Goal: Information Seeking & Learning: Learn about a topic

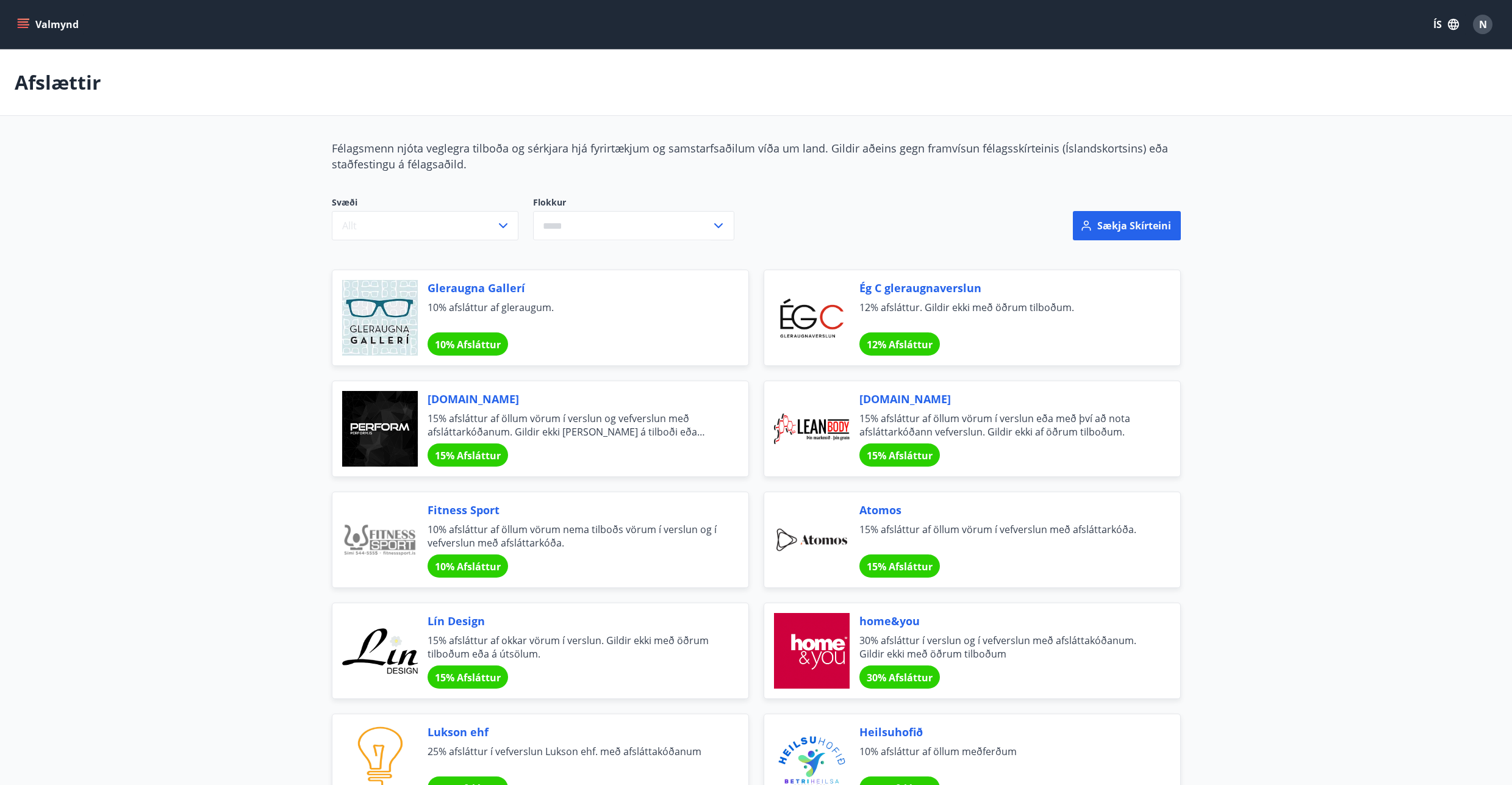
click at [1449, 24] on icon "button" at bounding box center [1453, 25] width 13 height 13
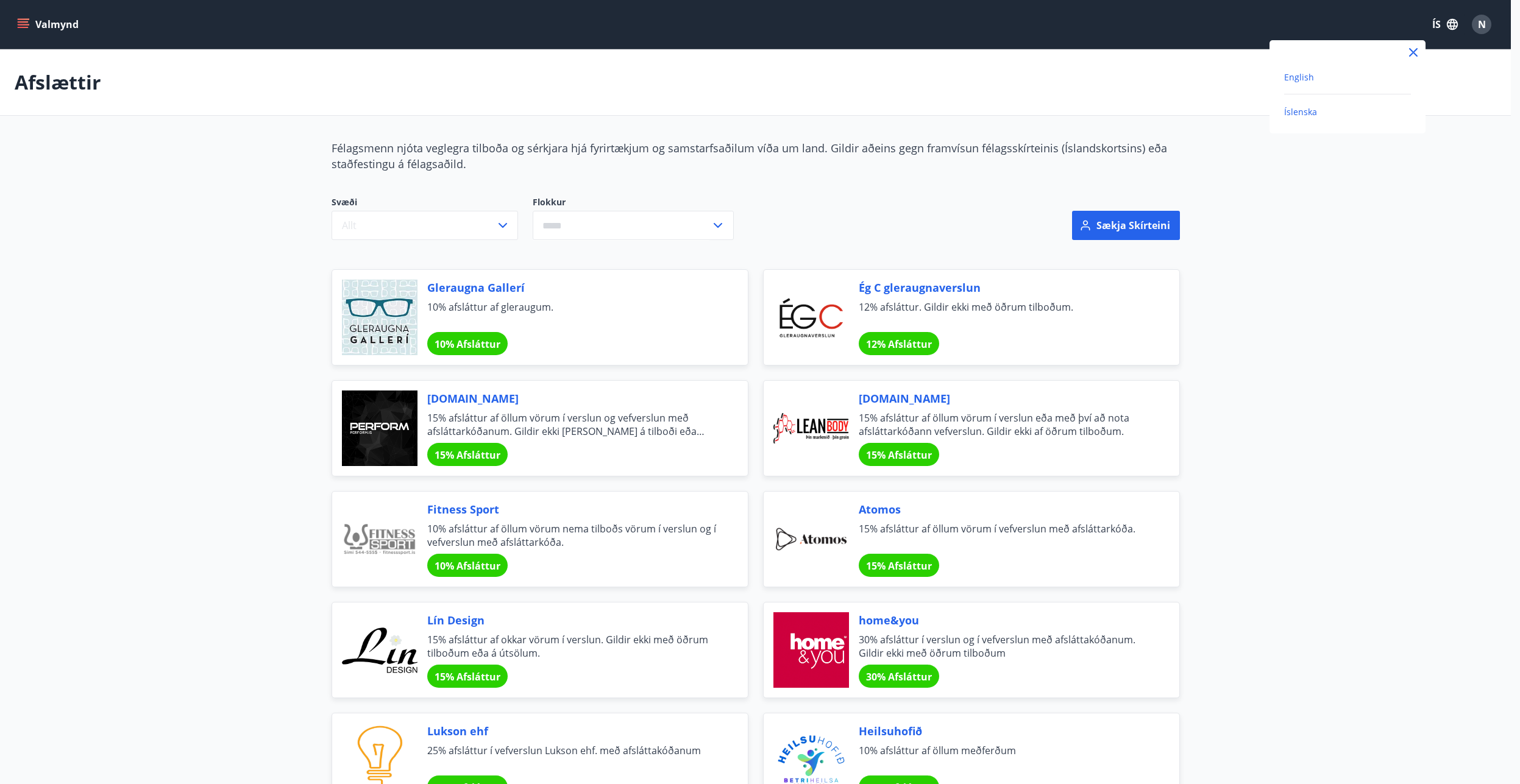
click at [1312, 76] on span "English" at bounding box center [1299, 77] width 29 height 11
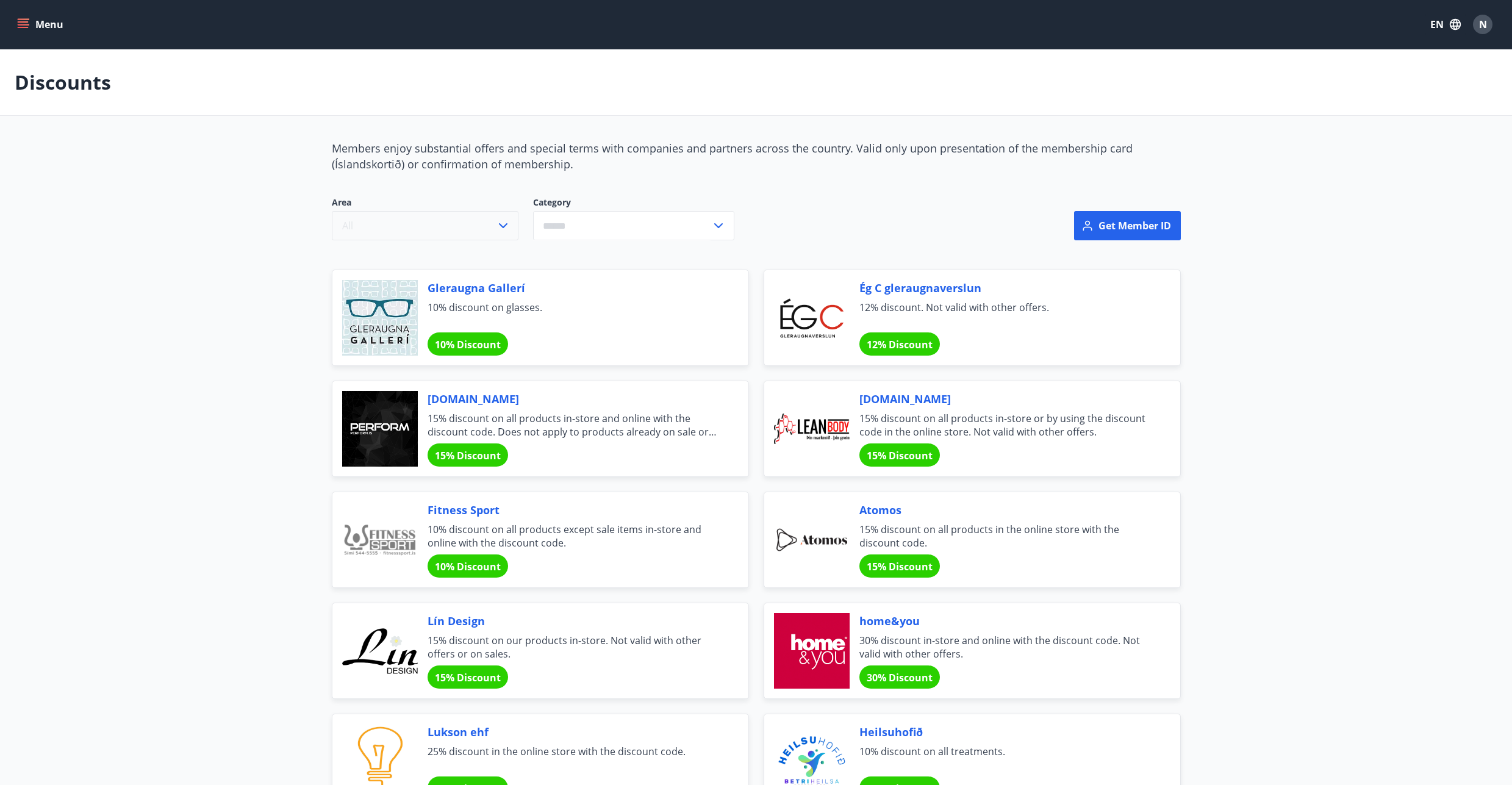
click at [420, 235] on button "All" at bounding box center [426, 226] width 187 height 30
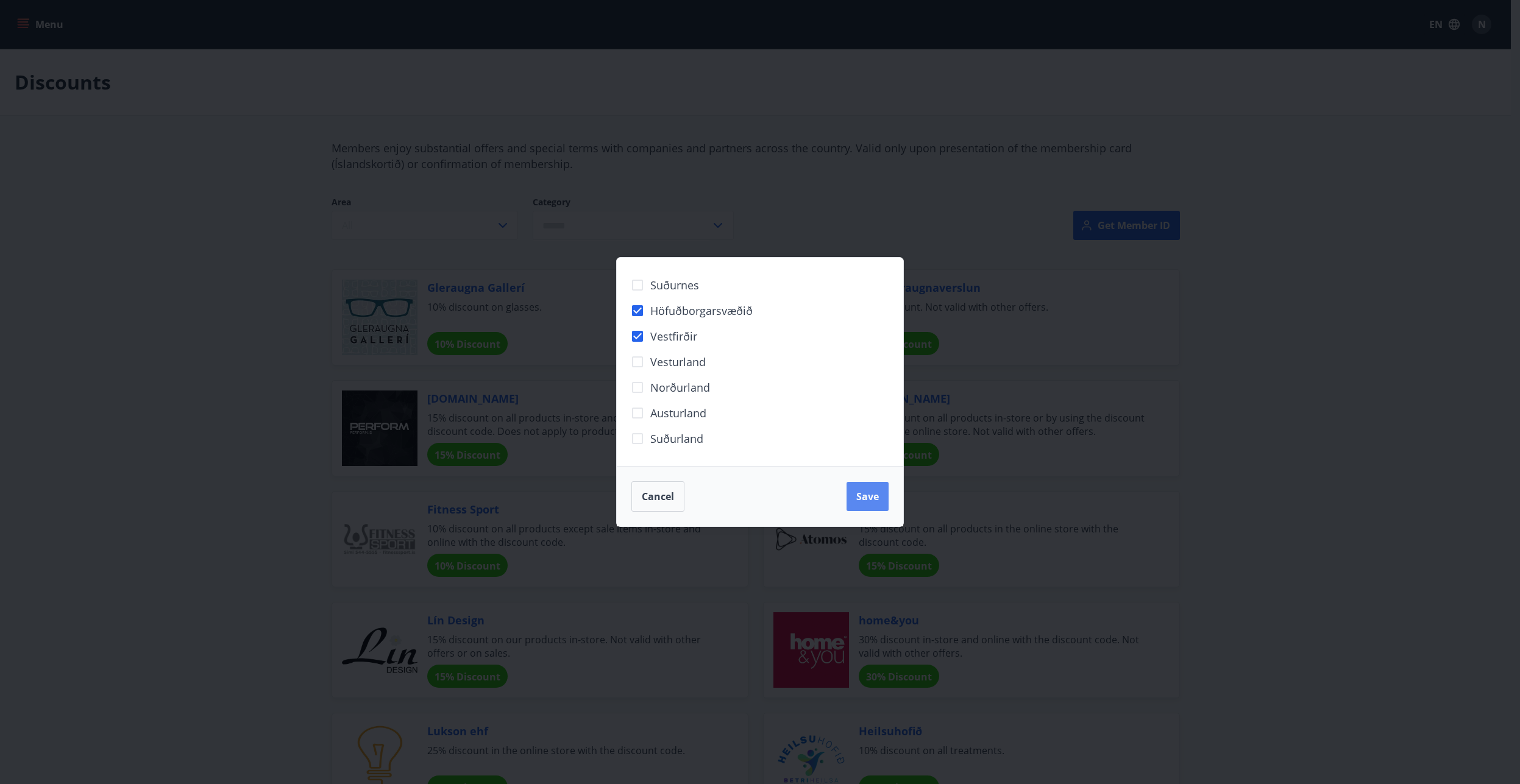
click at [866, 496] on span "Save" at bounding box center [868, 496] width 23 height 13
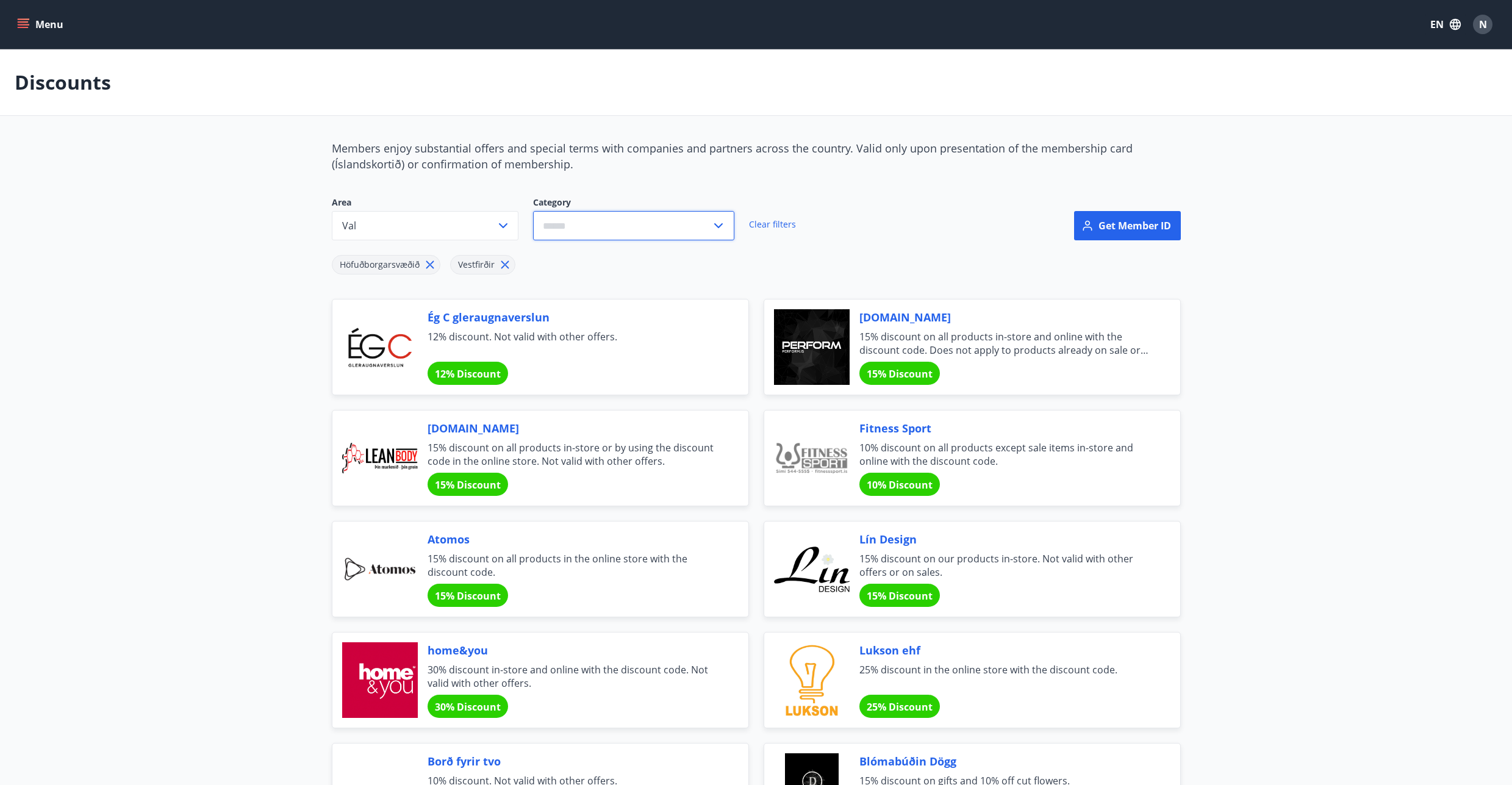
click at [625, 226] on input "text" at bounding box center [622, 226] width 178 height 30
click at [549, 252] on li "Entertainment" at bounding box center [634, 251] width 200 height 22
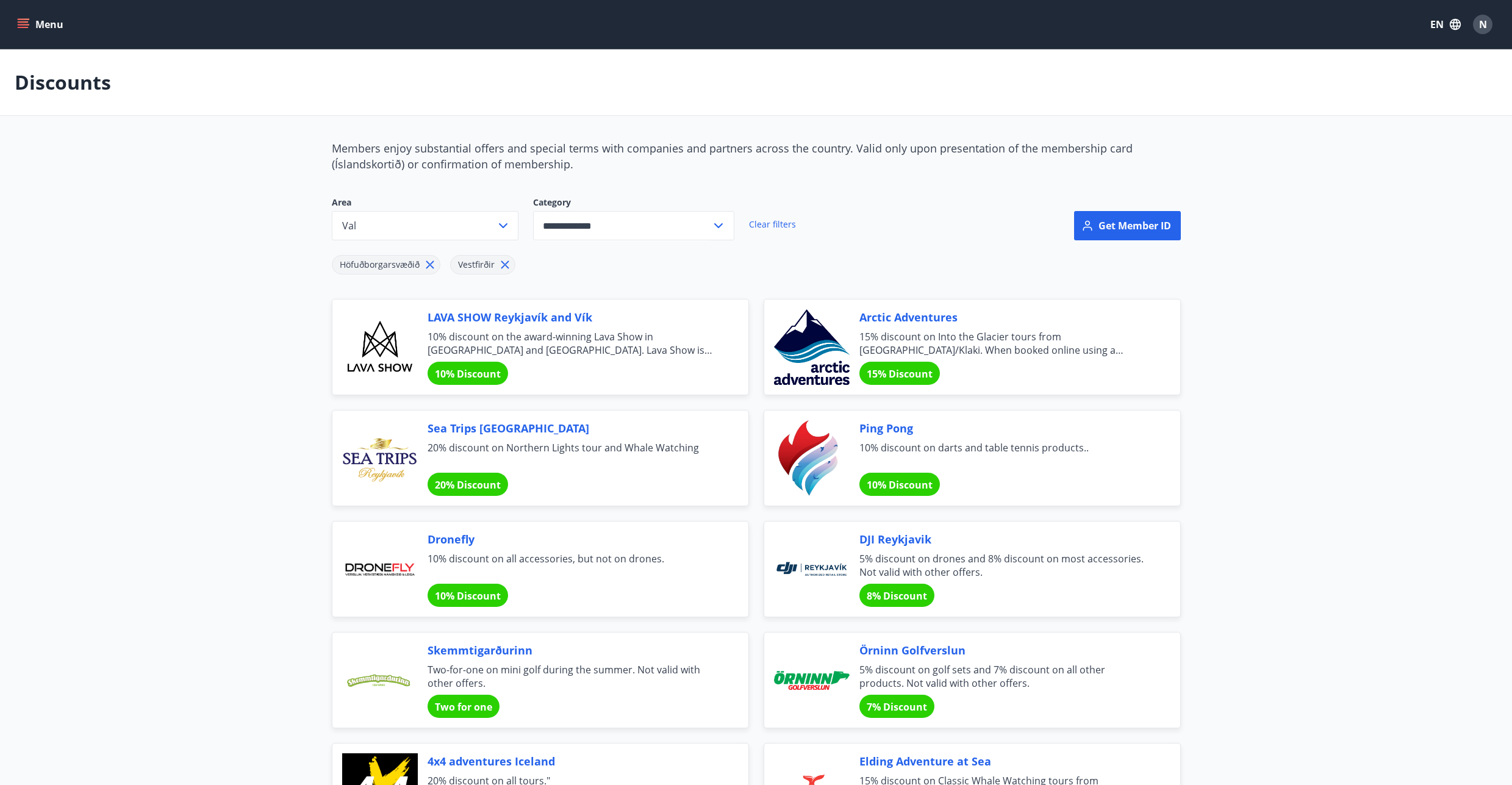
click at [544, 318] on span "LAVA SHOW Reykjavík and Vík" at bounding box center [573, 317] width 292 height 16
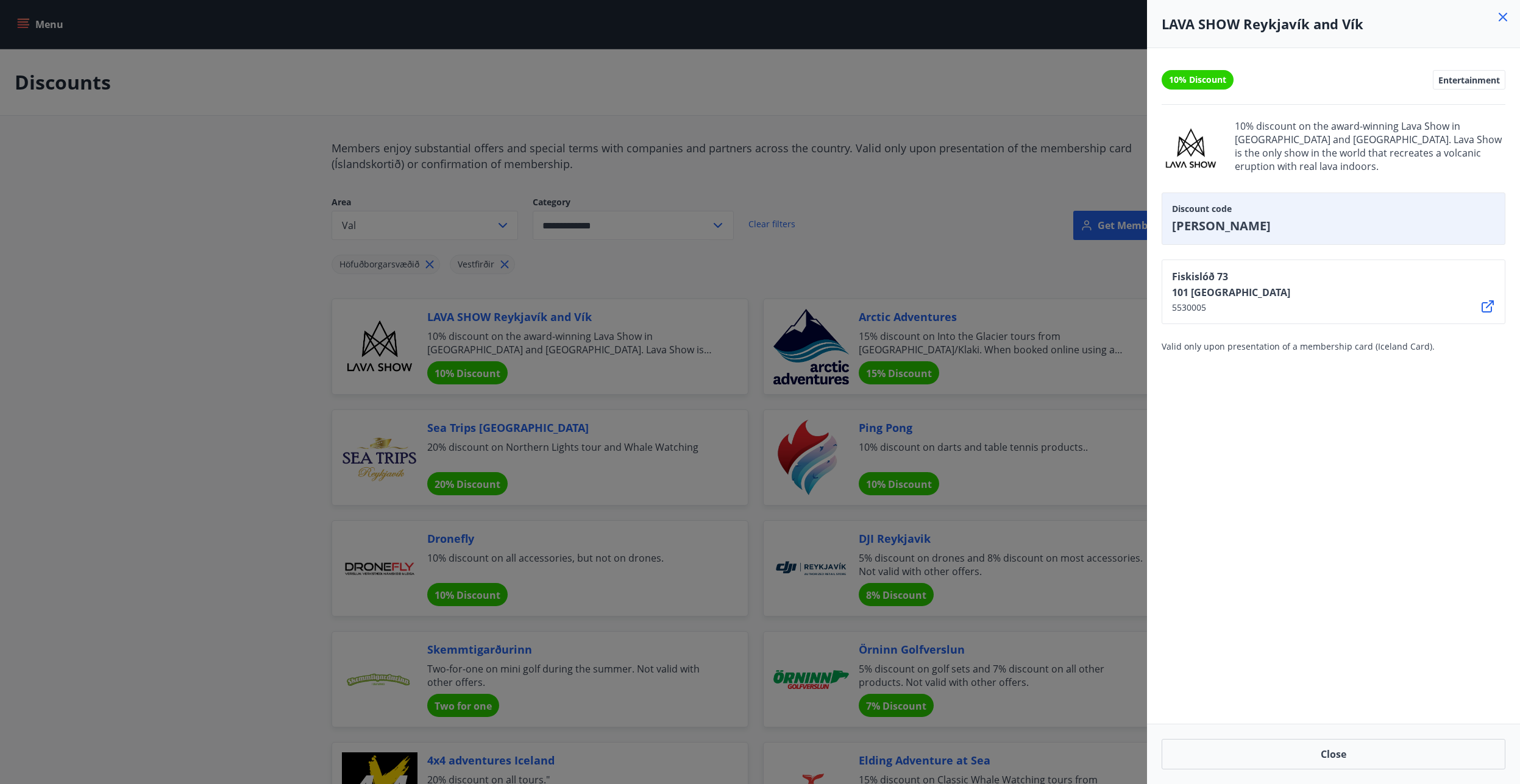
click at [1501, 21] on icon at bounding box center [1503, 17] width 15 height 15
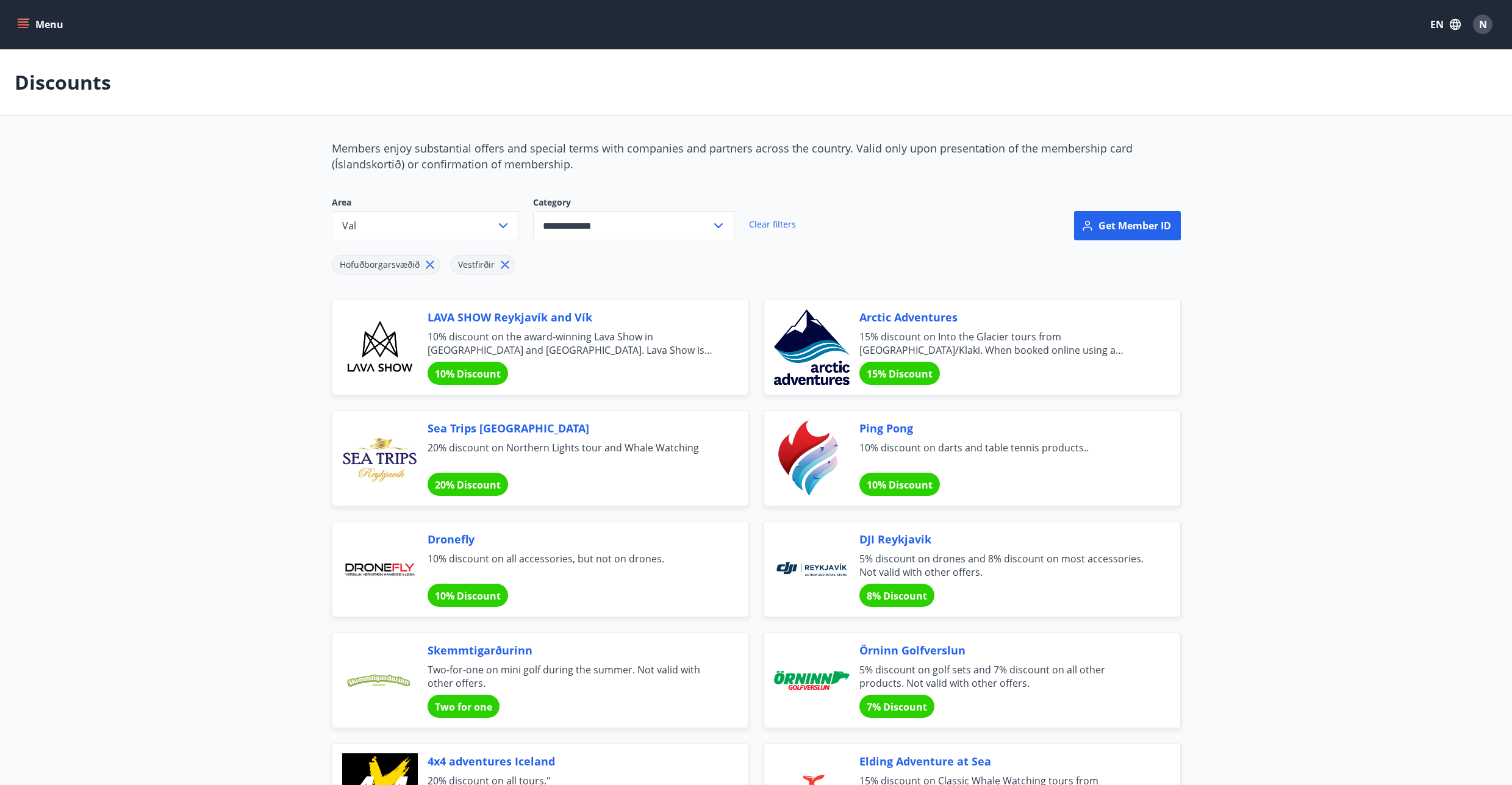
click at [501, 267] on icon at bounding box center [505, 265] width 8 height 8
click at [427, 270] on icon at bounding box center [430, 265] width 13 height 13
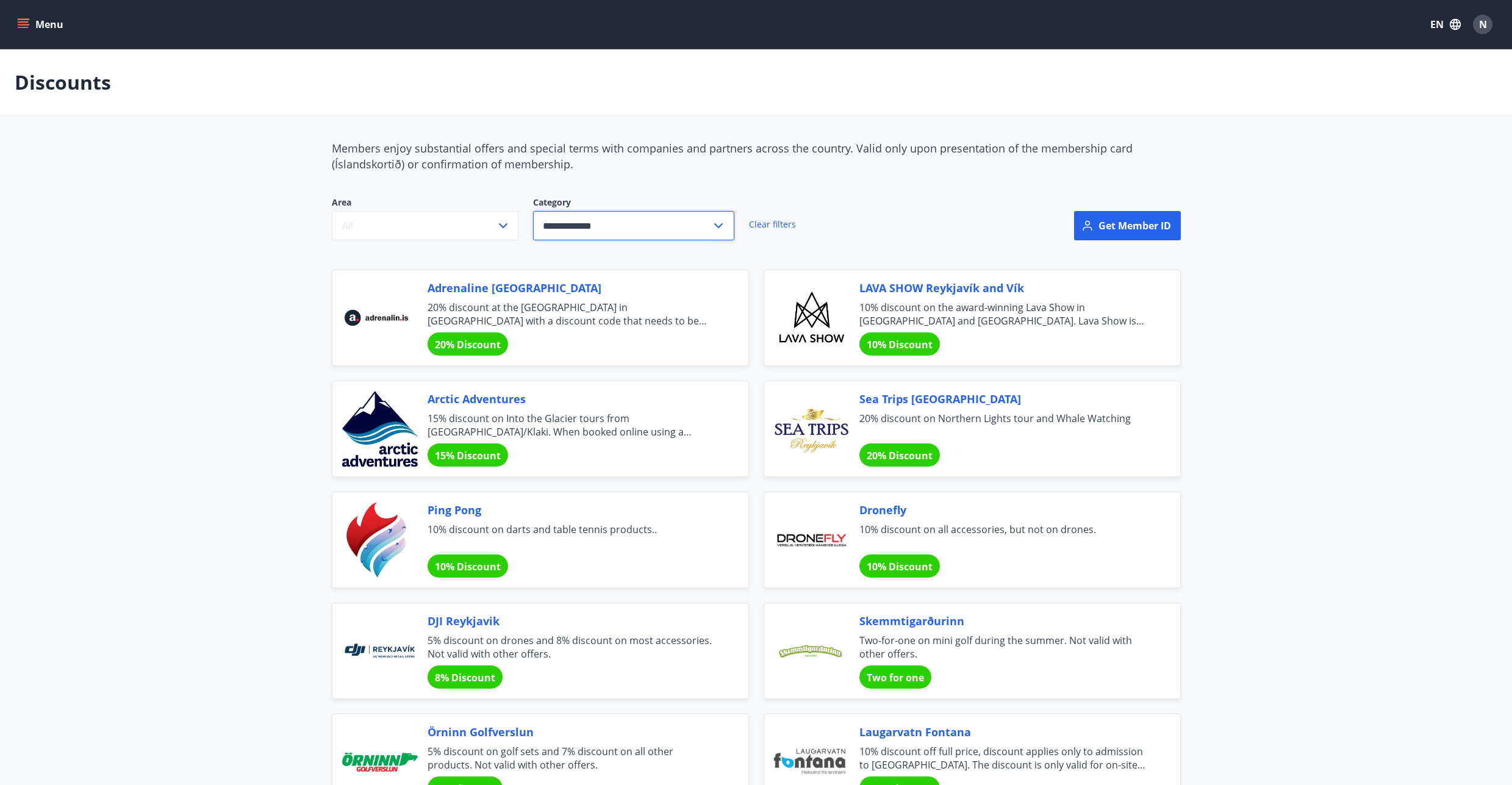
click at [585, 219] on input "**********" at bounding box center [622, 226] width 178 height 30
click at [562, 404] on li "The Home" at bounding box center [634, 405] width 200 height 22
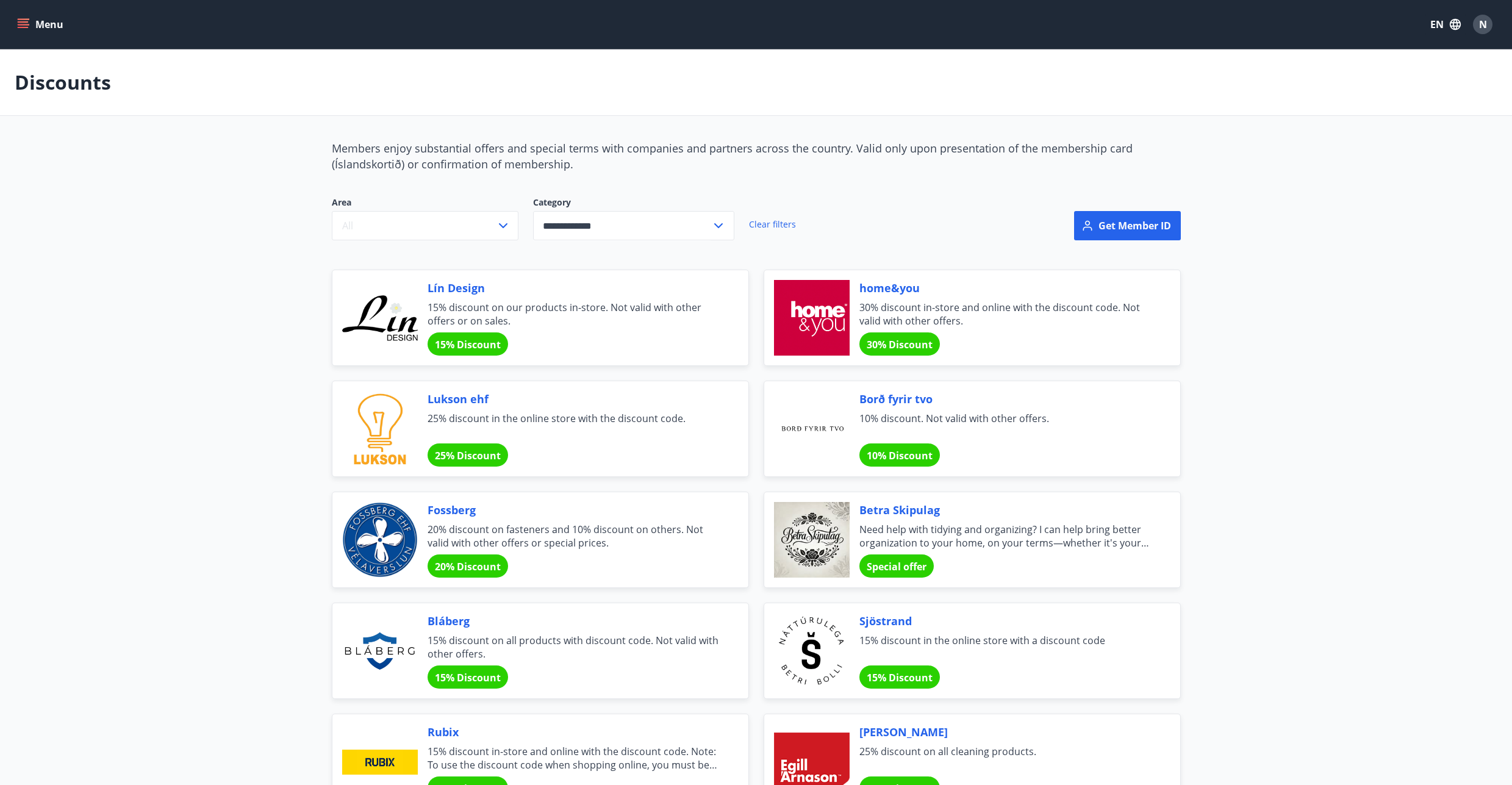
type input "********"
click at [347, 223] on span "All" at bounding box center [347, 226] width 11 height 13
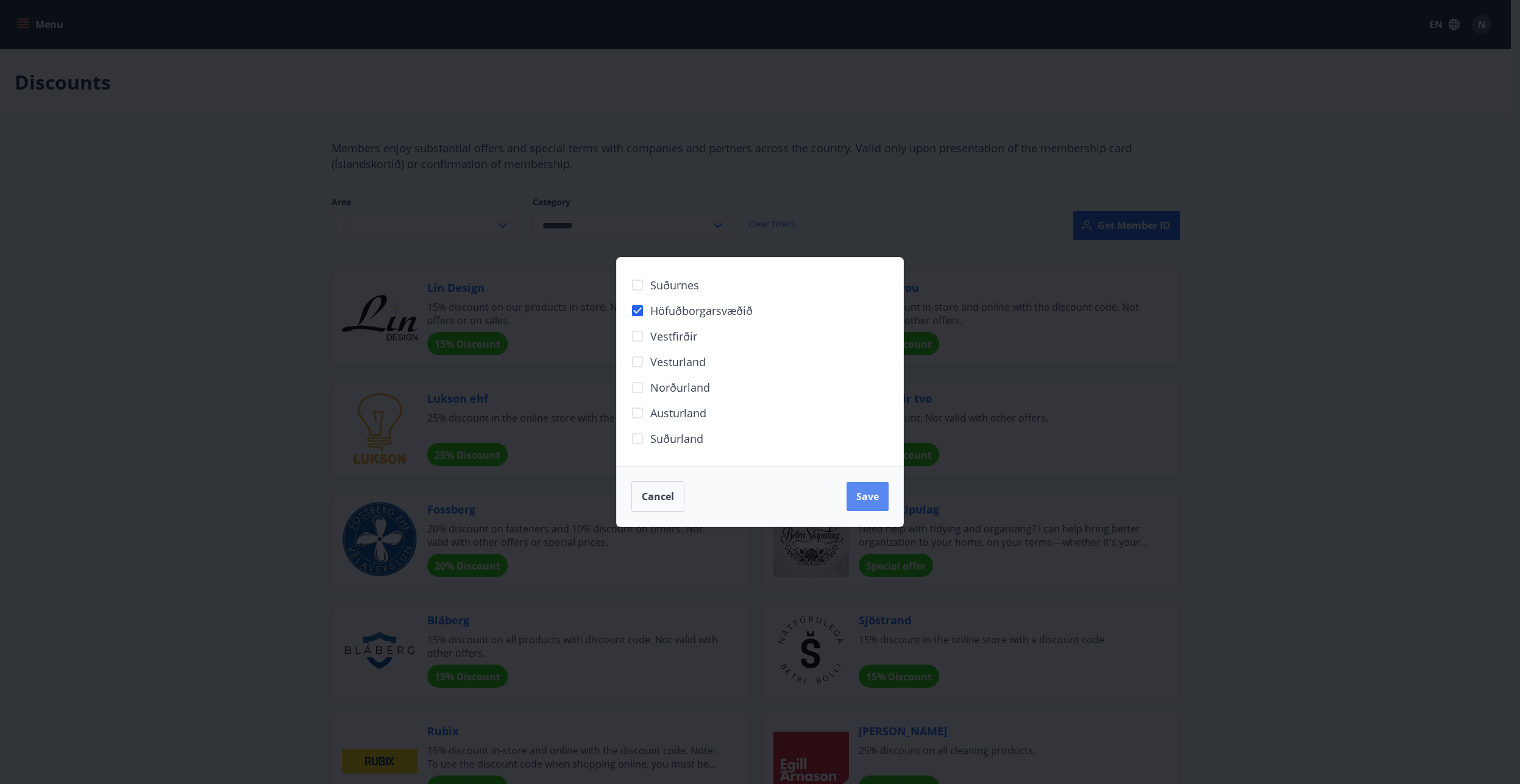
click at [864, 502] on span "Save" at bounding box center [868, 496] width 23 height 13
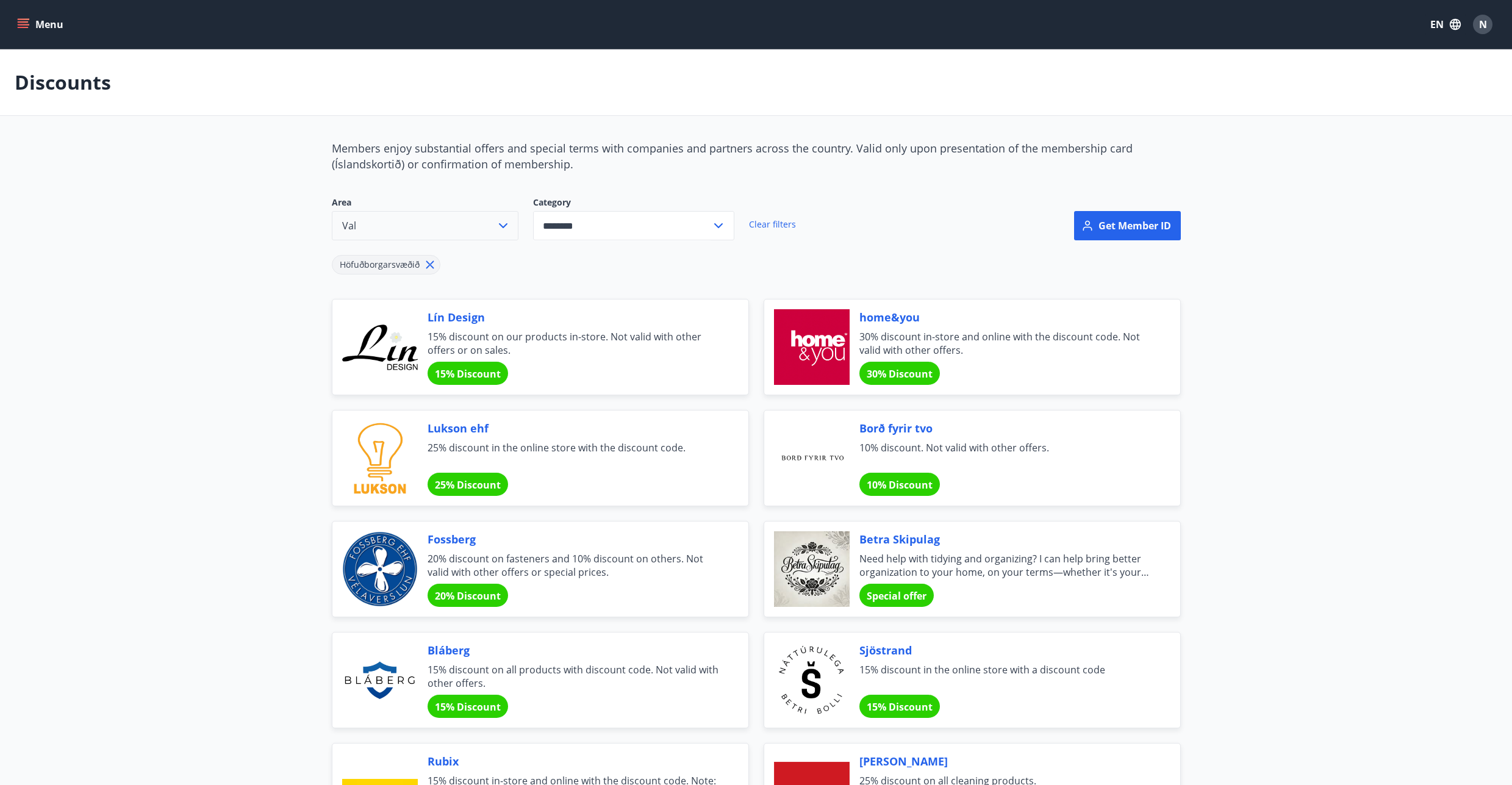
click at [483, 226] on button "Val" at bounding box center [426, 226] width 187 height 30
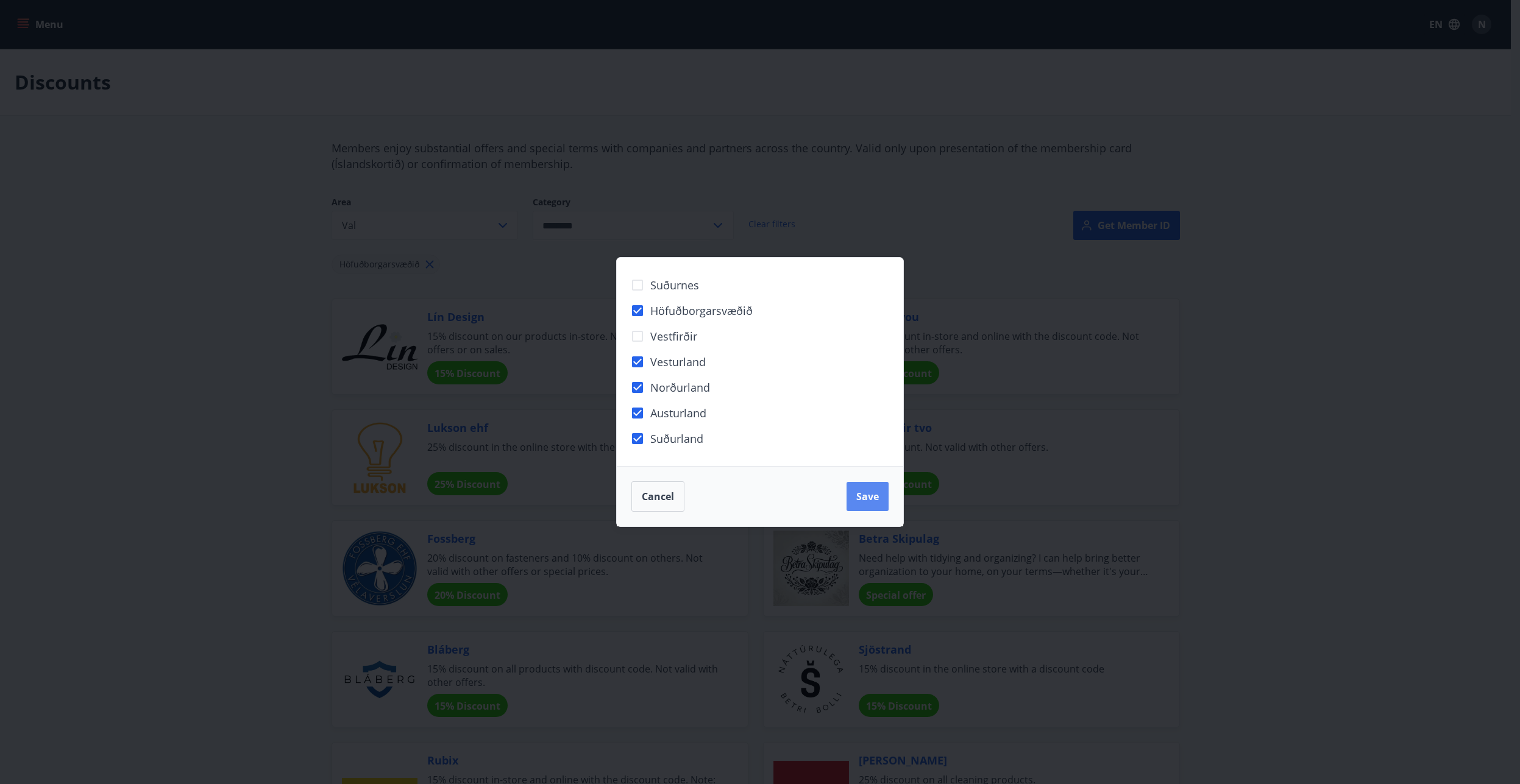
click at [866, 496] on span "Save" at bounding box center [868, 496] width 23 height 13
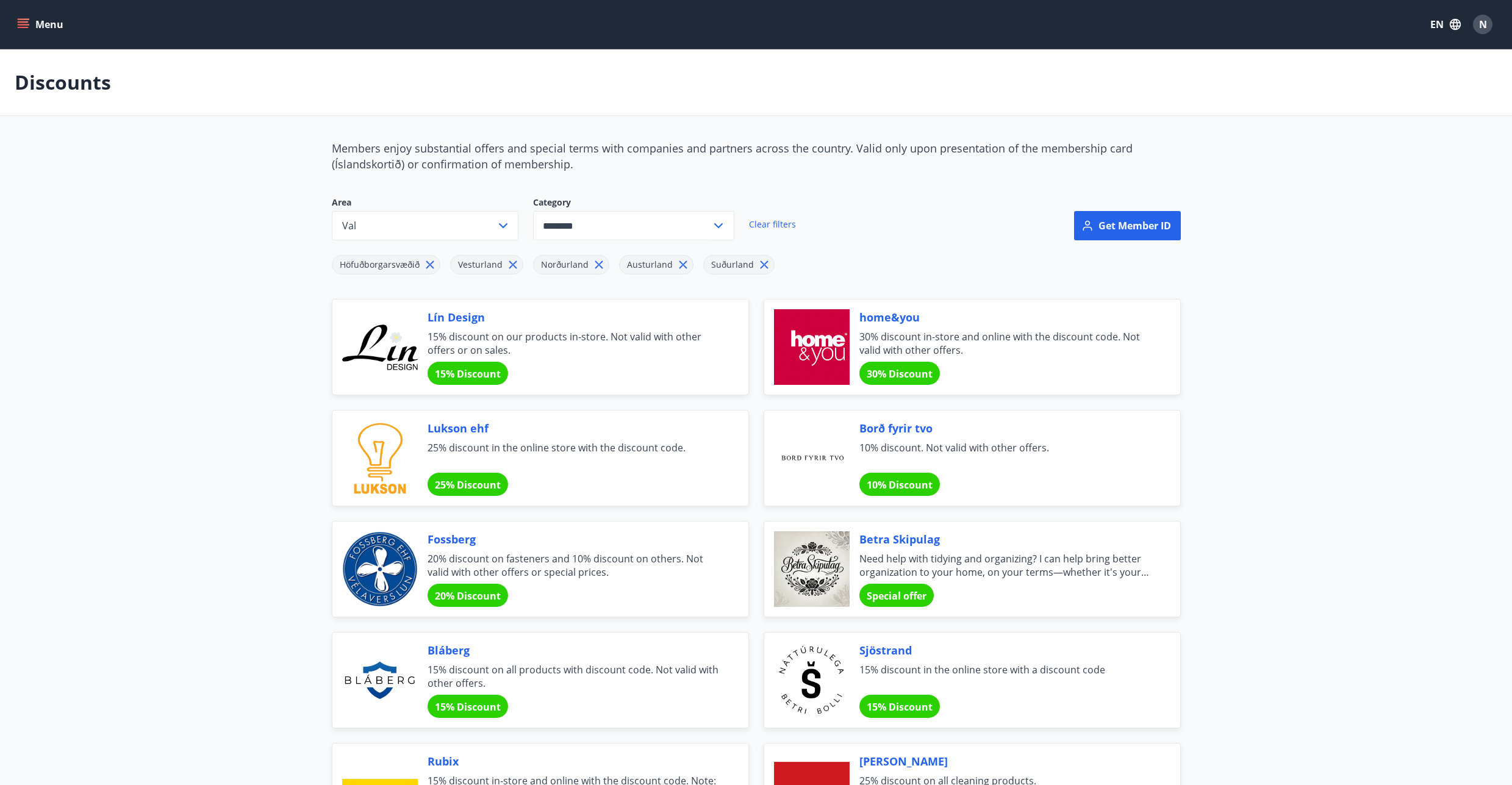
click at [592, 266] on icon at bounding box center [599, 265] width 13 height 13
click at [590, 266] on icon at bounding box center [597, 265] width 13 height 13
click at [590, 266] on icon at bounding box center [594, 265] width 13 height 13
click at [509, 268] on icon at bounding box center [512, 265] width 13 height 13
click at [435, 271] on icon at bounding box center [430, 265] width 13 height 13
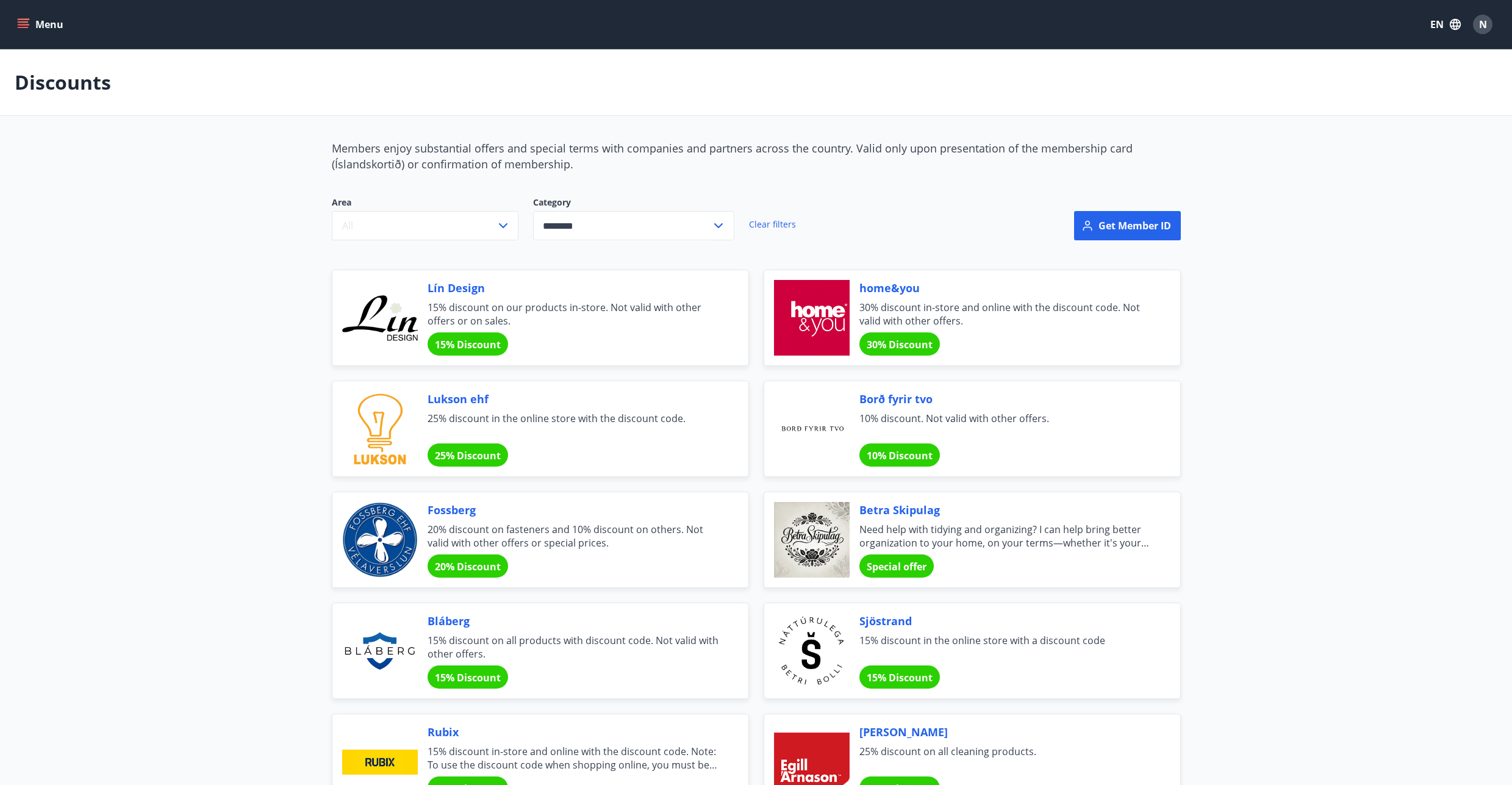
click at [658, 225] on input "********" at bounding box center [622, 226] width 178 height 30
click at [773, 223] on link "Clear filters" at bounding box center [772, 224] width 47 height 27
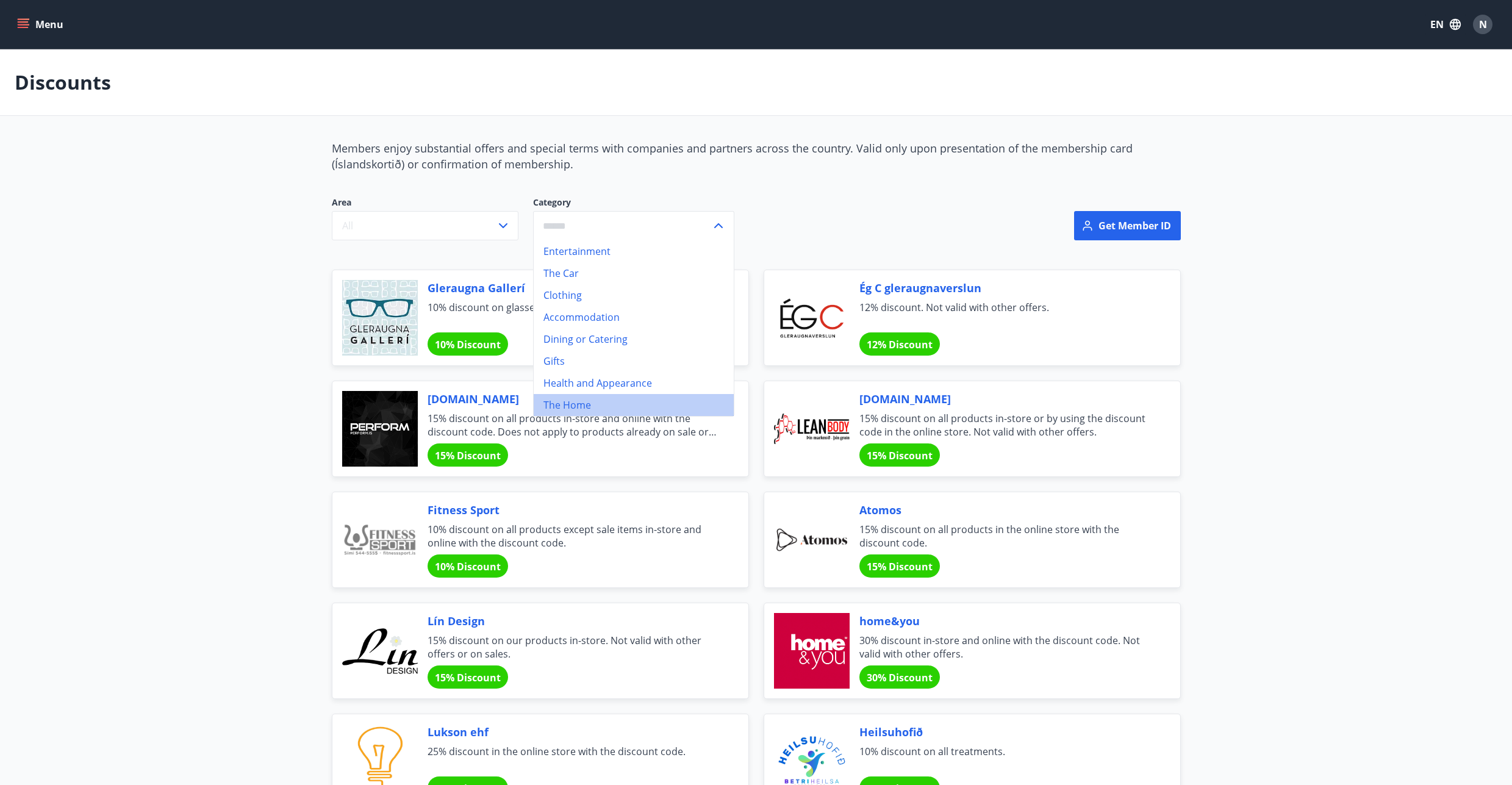
click at [576, 407] on li "The Home" at bounding box center [634, 405] width 200 height 22
type input "********"
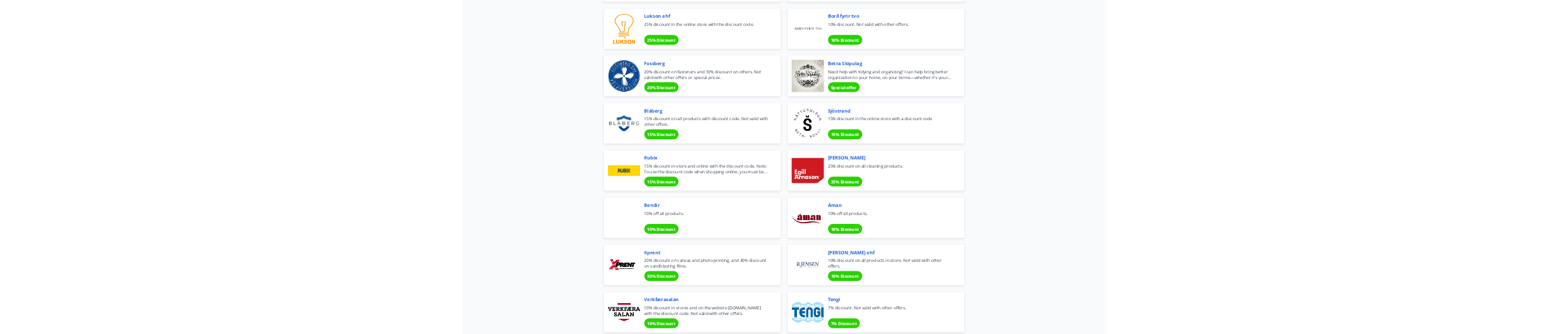
scroll to position [456, 0]
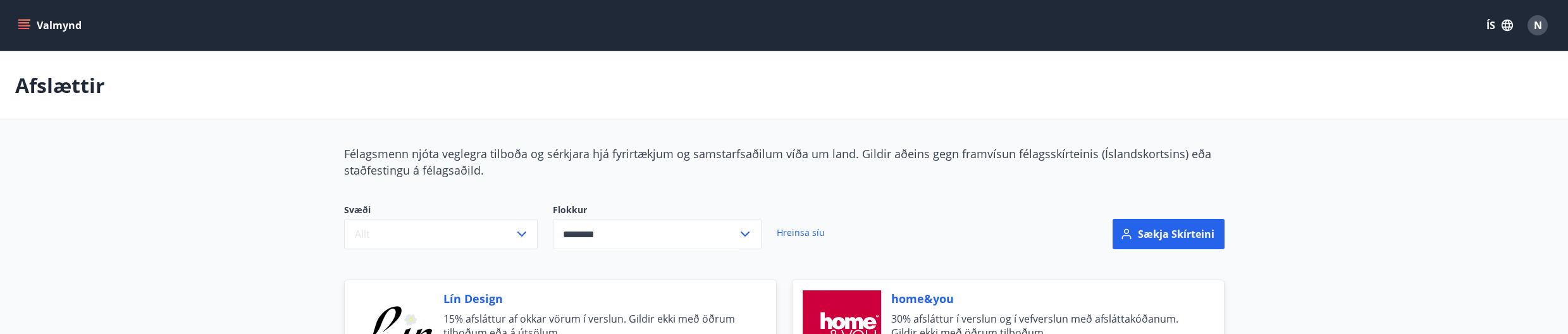
scroll to position [114, 0]
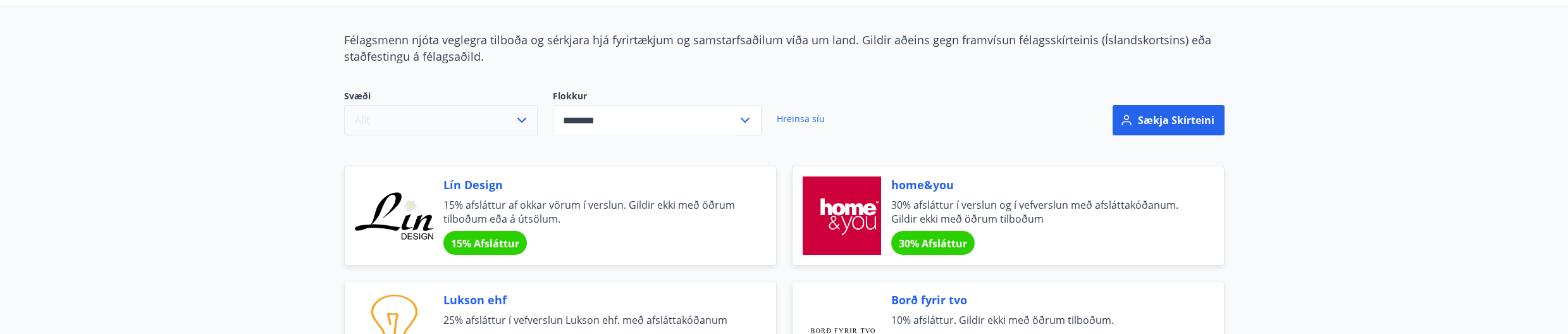
click at [517, 114] on icon "button" at bounding box center [522, 120] width 15 height 15
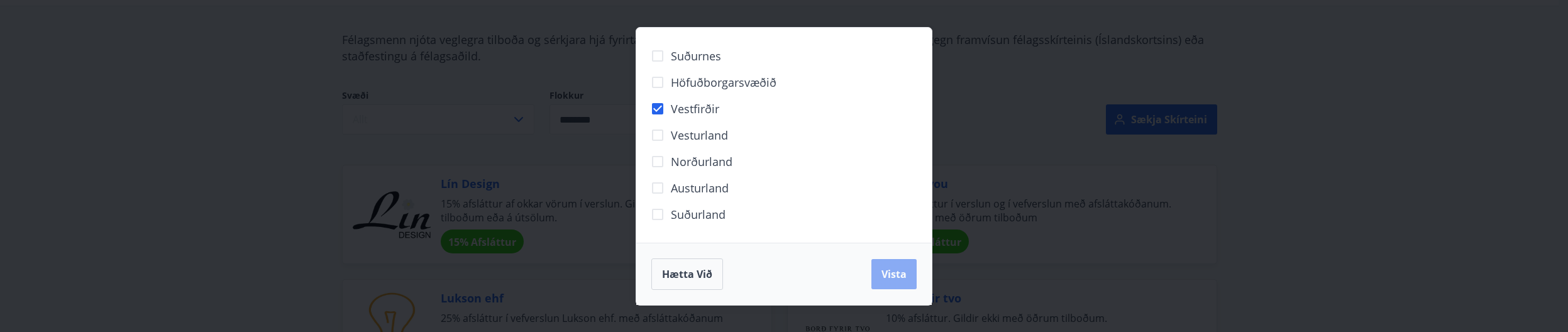
click at [899, 284] on button "Vista" at bounding box center [894, 274] width 46 height 30
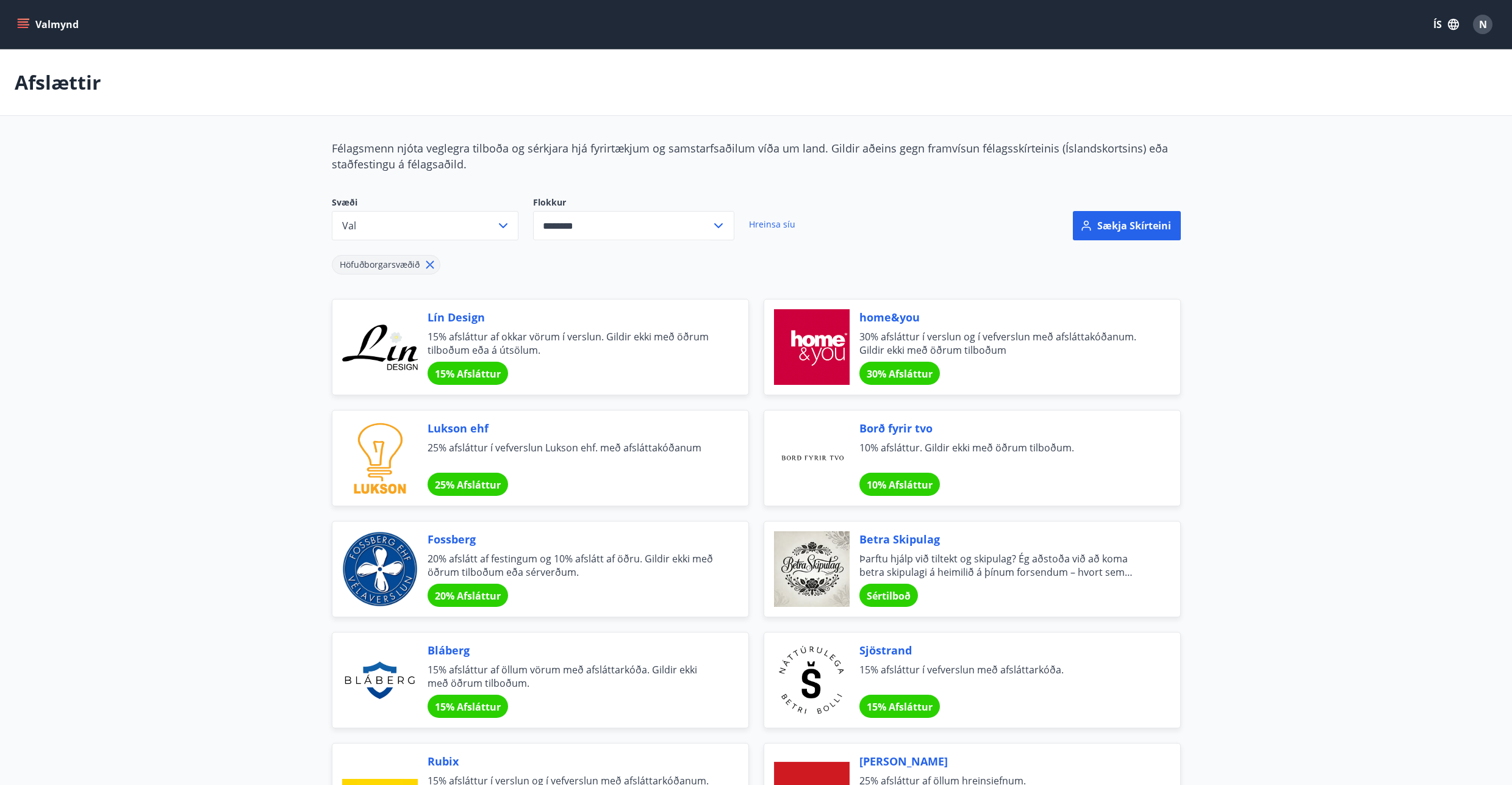
click at [1441, 23] on button "ÍS" at bounding box center [1446, 24] width 39 height 22
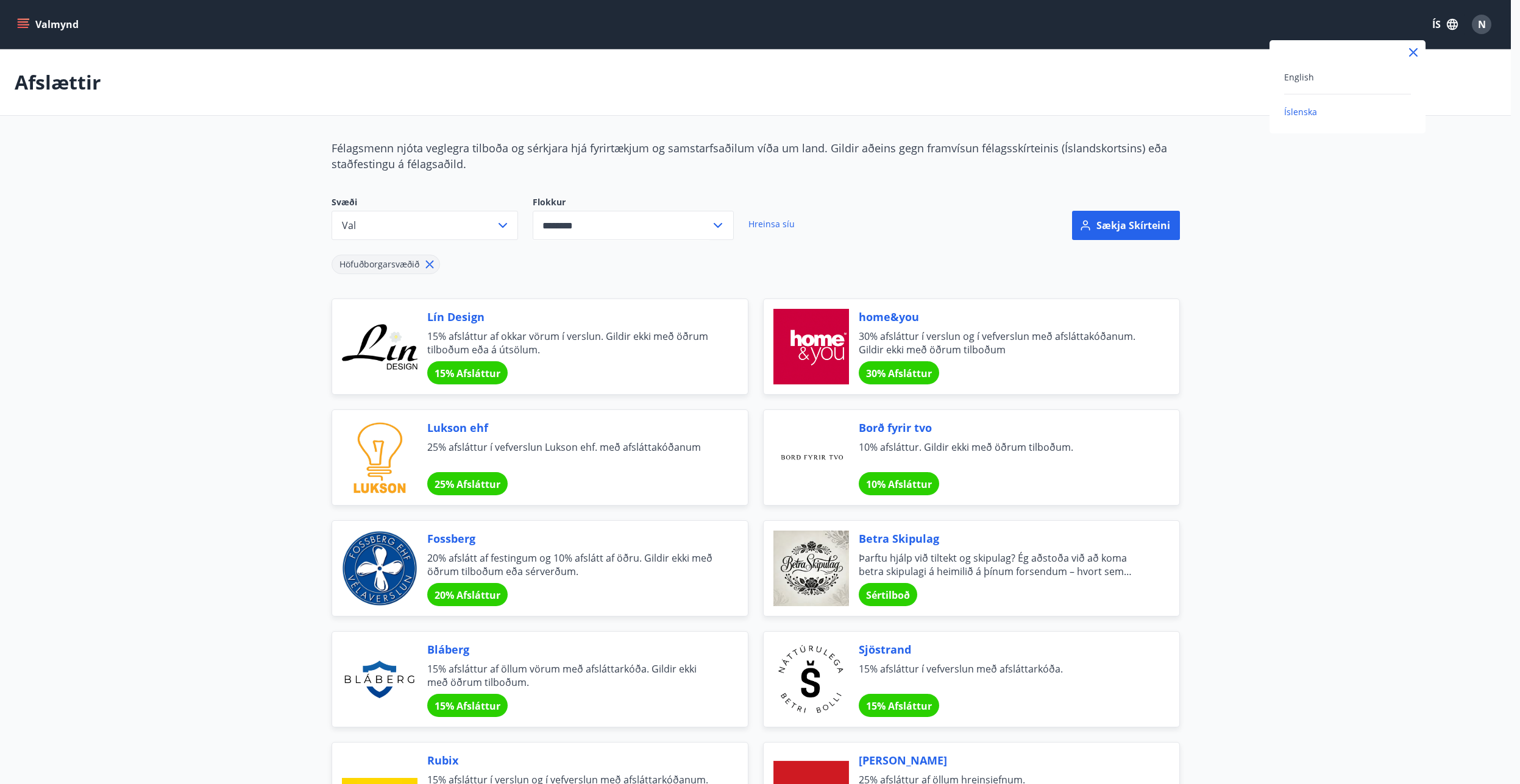
click at [1298, 83] on div "English" at bounding box center [1347, 77] width 127 height 15
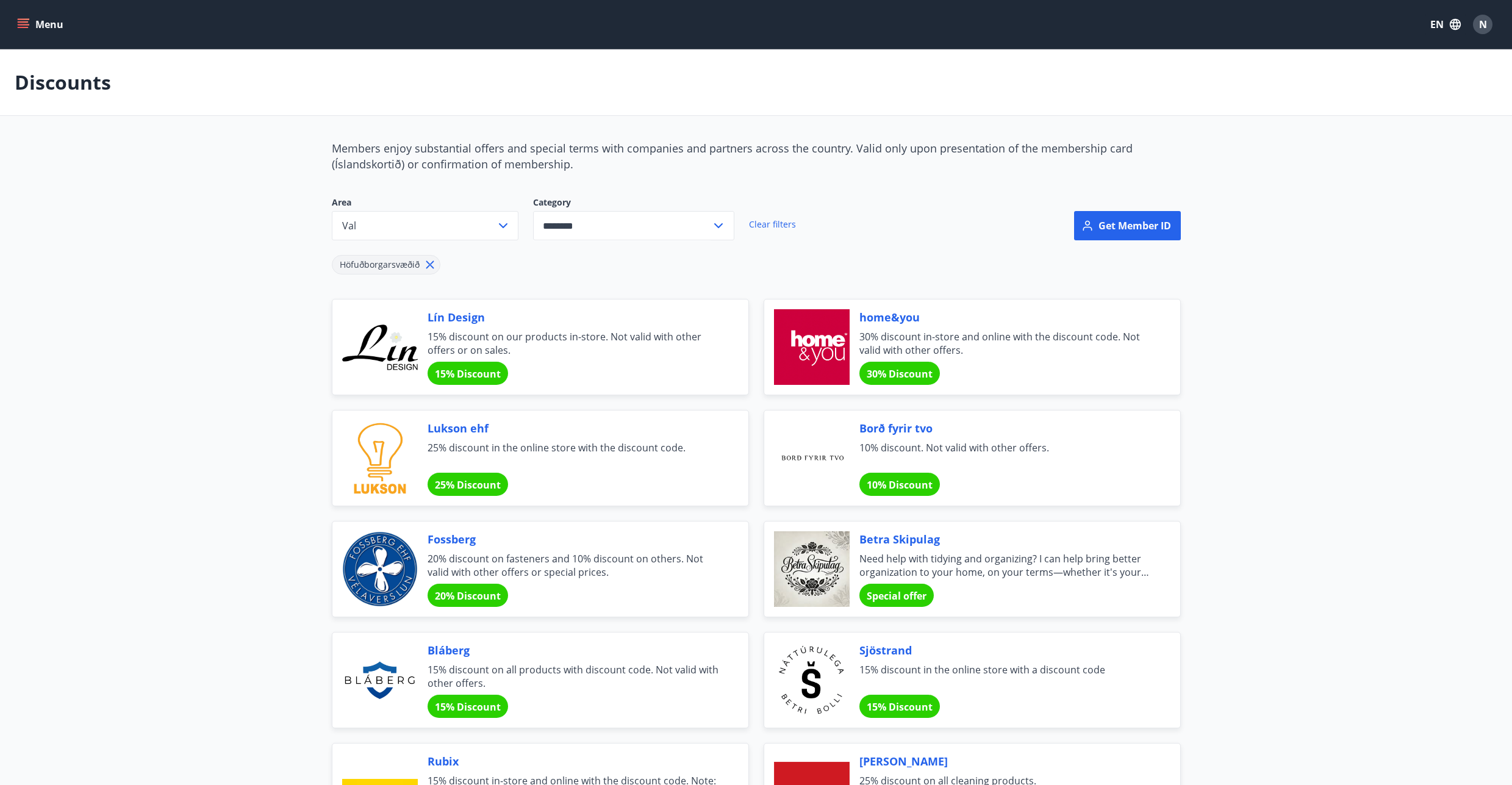
click at [720, 227] on icon at bounding box center [718, 226] width 15 height 15
click at [546, 274] on li "The Car" at bounding box center [634, 273] width 200 height 22
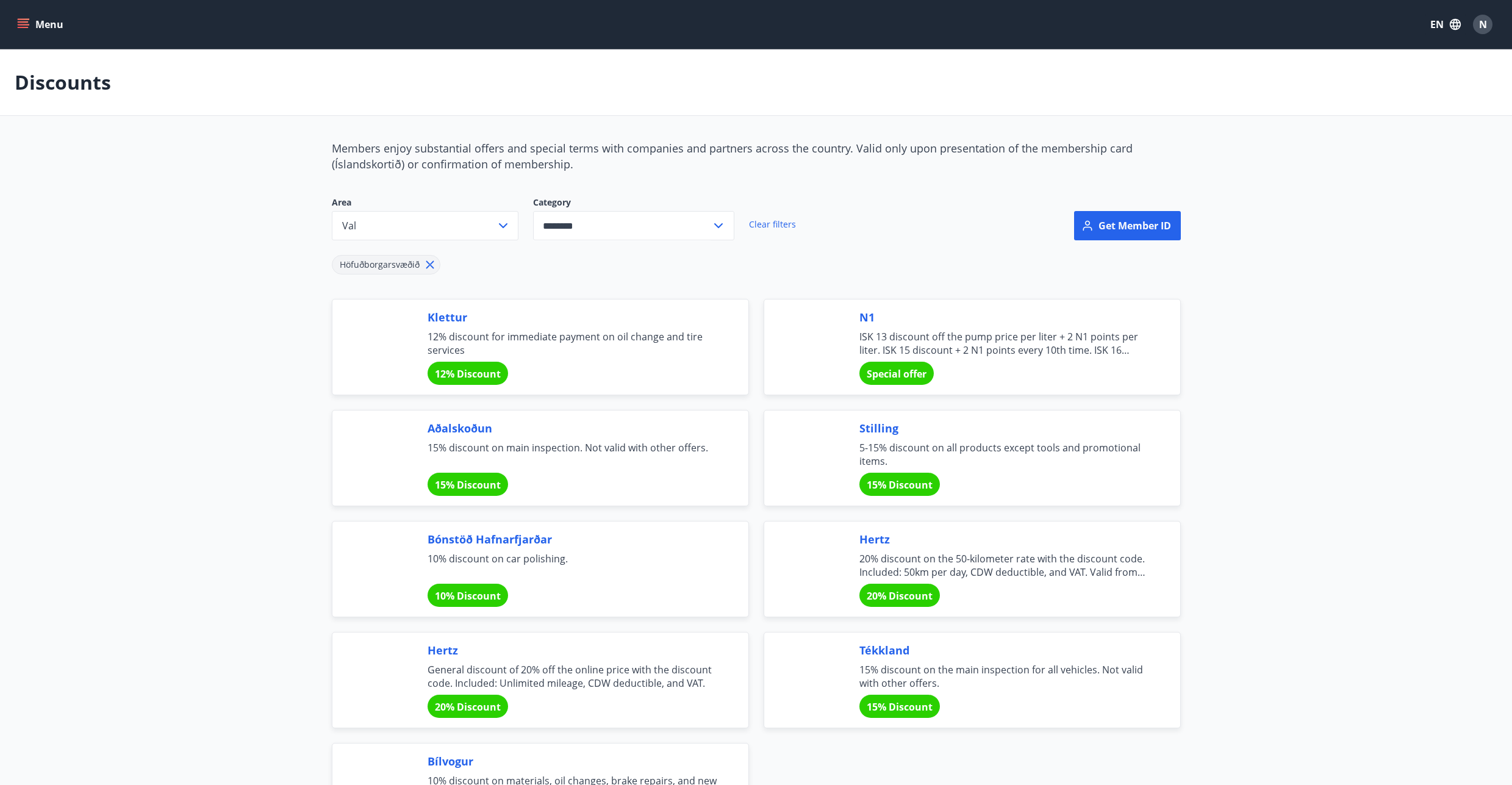
type input "*******"
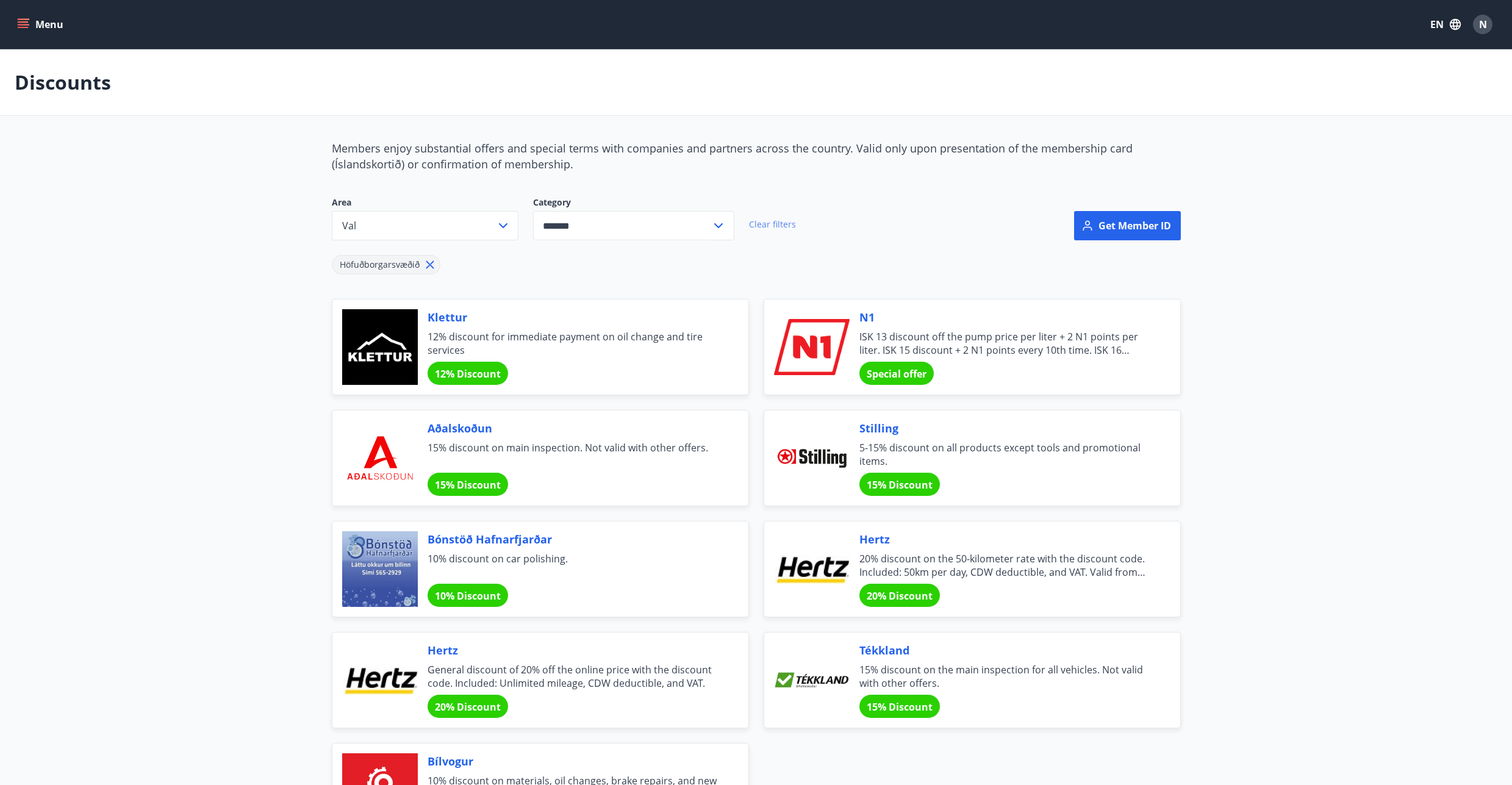
click at [766, 227] on link "Clear filters" at bounding box center [772, 224] width 47 height 27
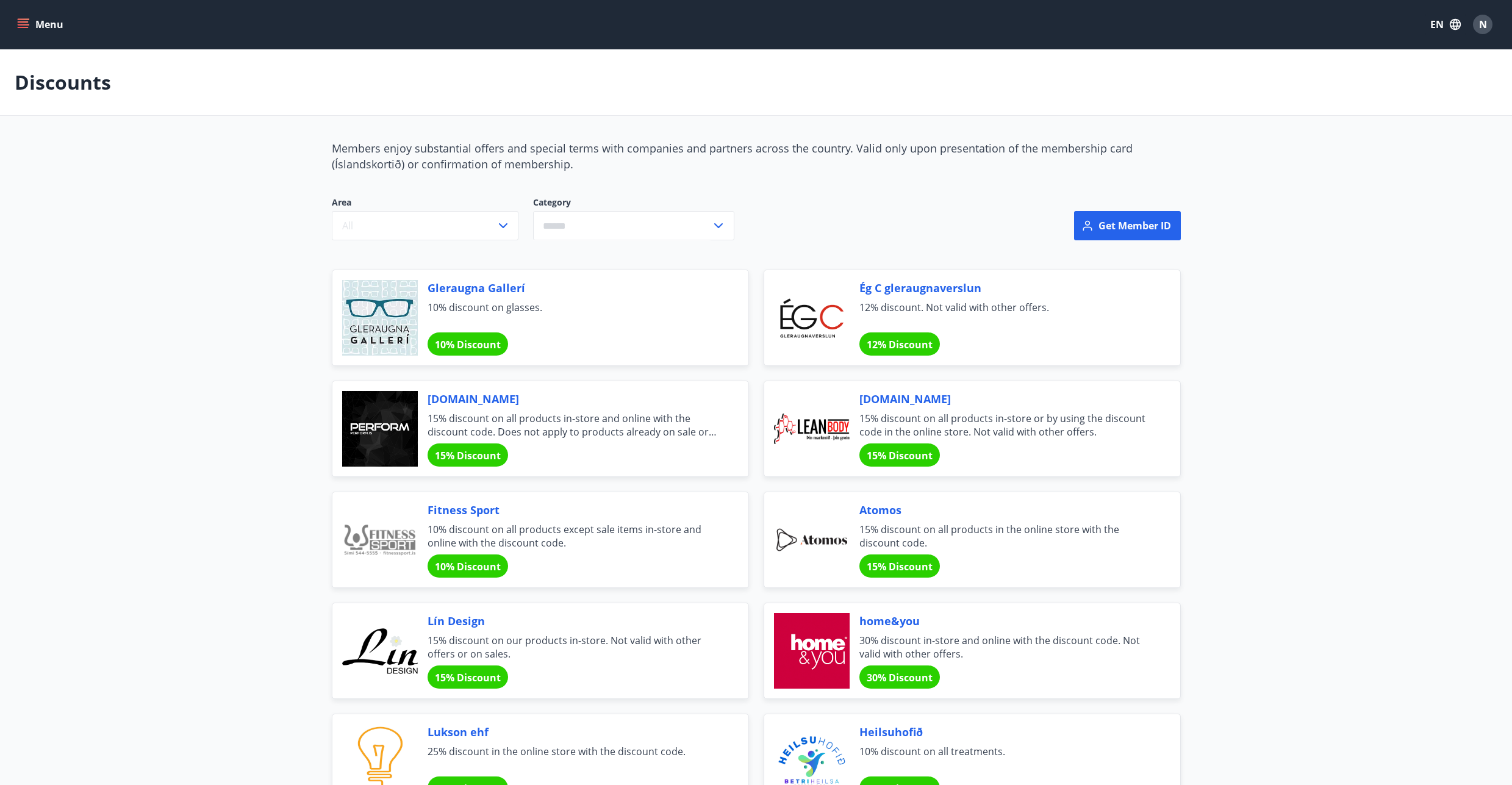
click at [660, 229] on input "text" at bounding box center [622, 226] width 178 height 30
click at [564, 278] on li "The Car" at bounding box center [634, 273] width 200 height 22
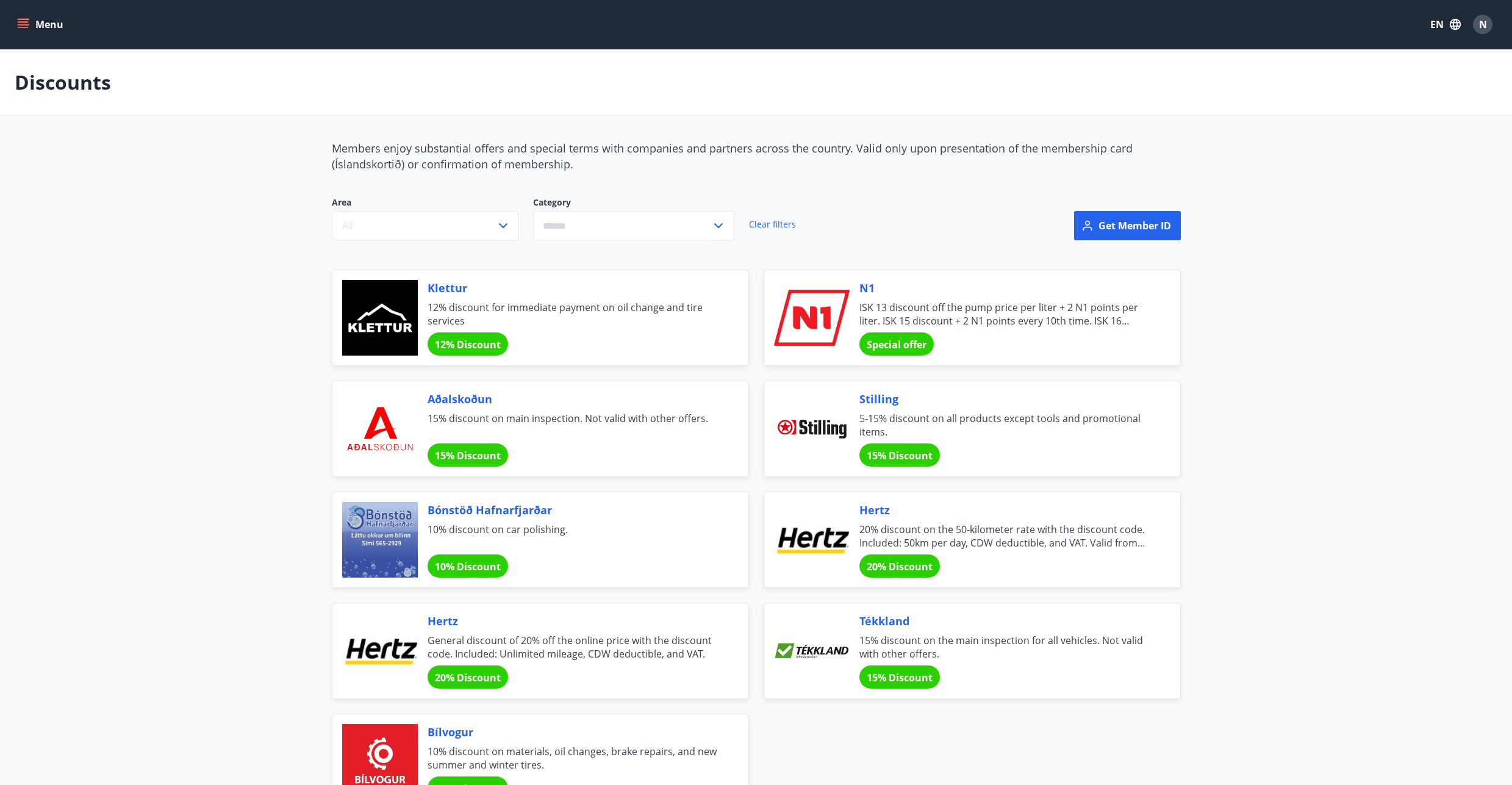
type input "*******"
click at [254, 247] on main "Discounts Members enjoy substantial offers and special terms with companies and…" at bounding box center [756, 430] width 1512 height 761
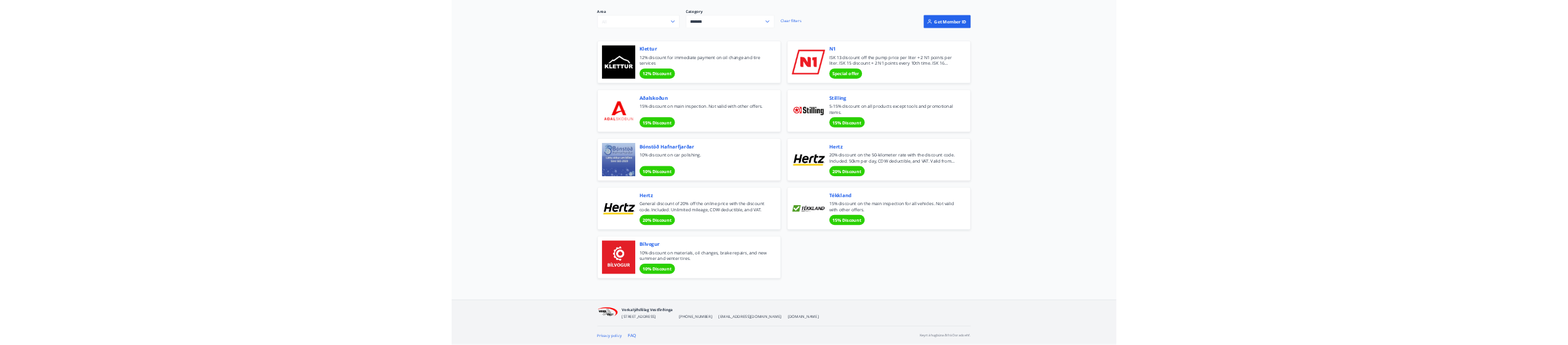
scroll to position [67, 0]
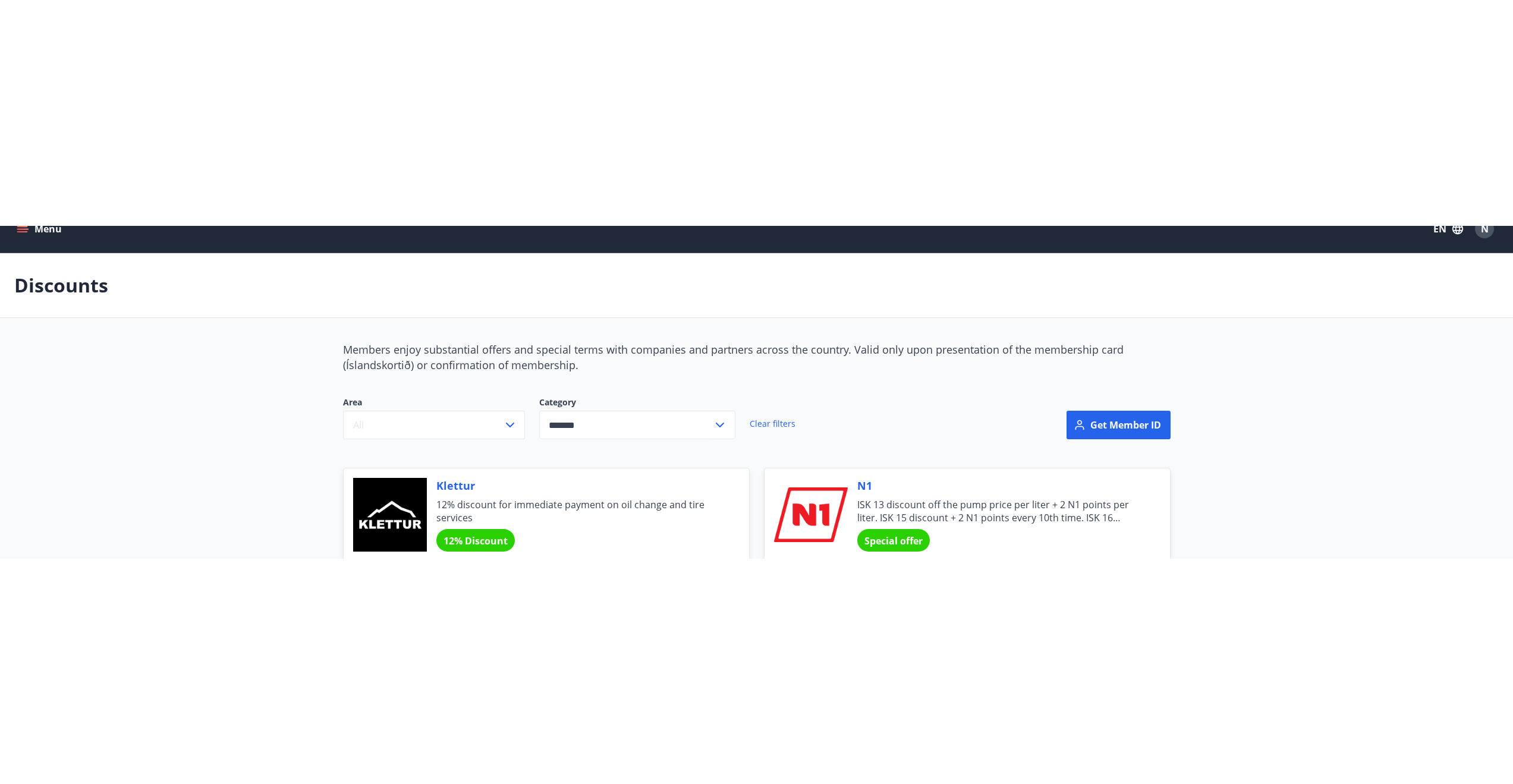
scroll to position [0, 0]
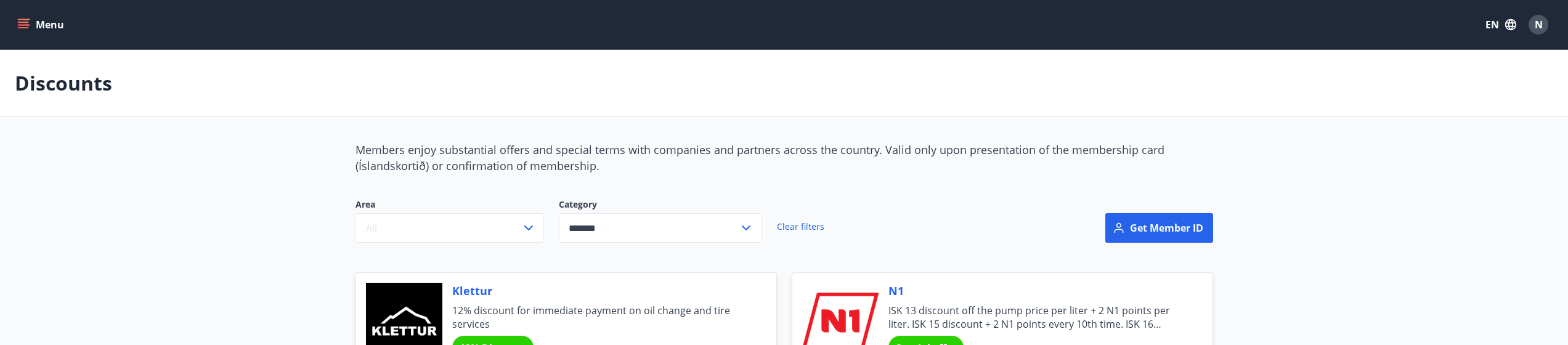
click at [27, 32] on button "Menu" at bounding box center [41, 24] width 54 height 22
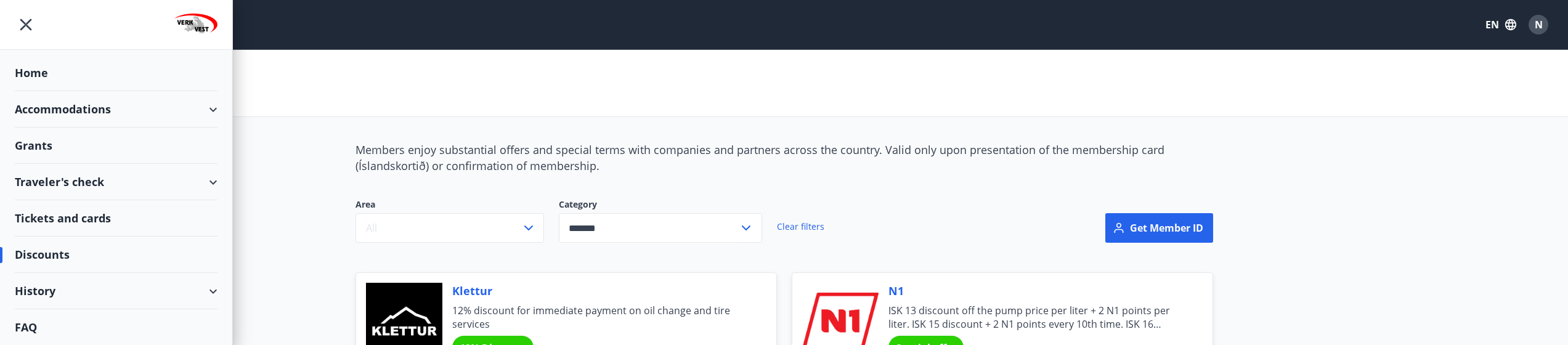
click at [109, 108] on div "Accommodations" at bounding box center [116, 109] width 203 height 36
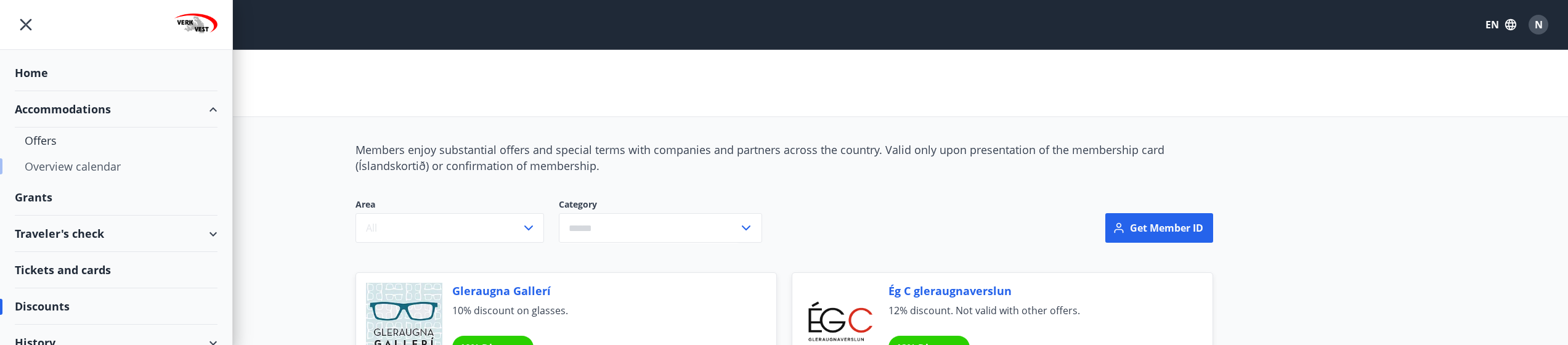
click at [50, 175] on div "Overview calendar" at bounding box center [116, 165] width 183 height 26
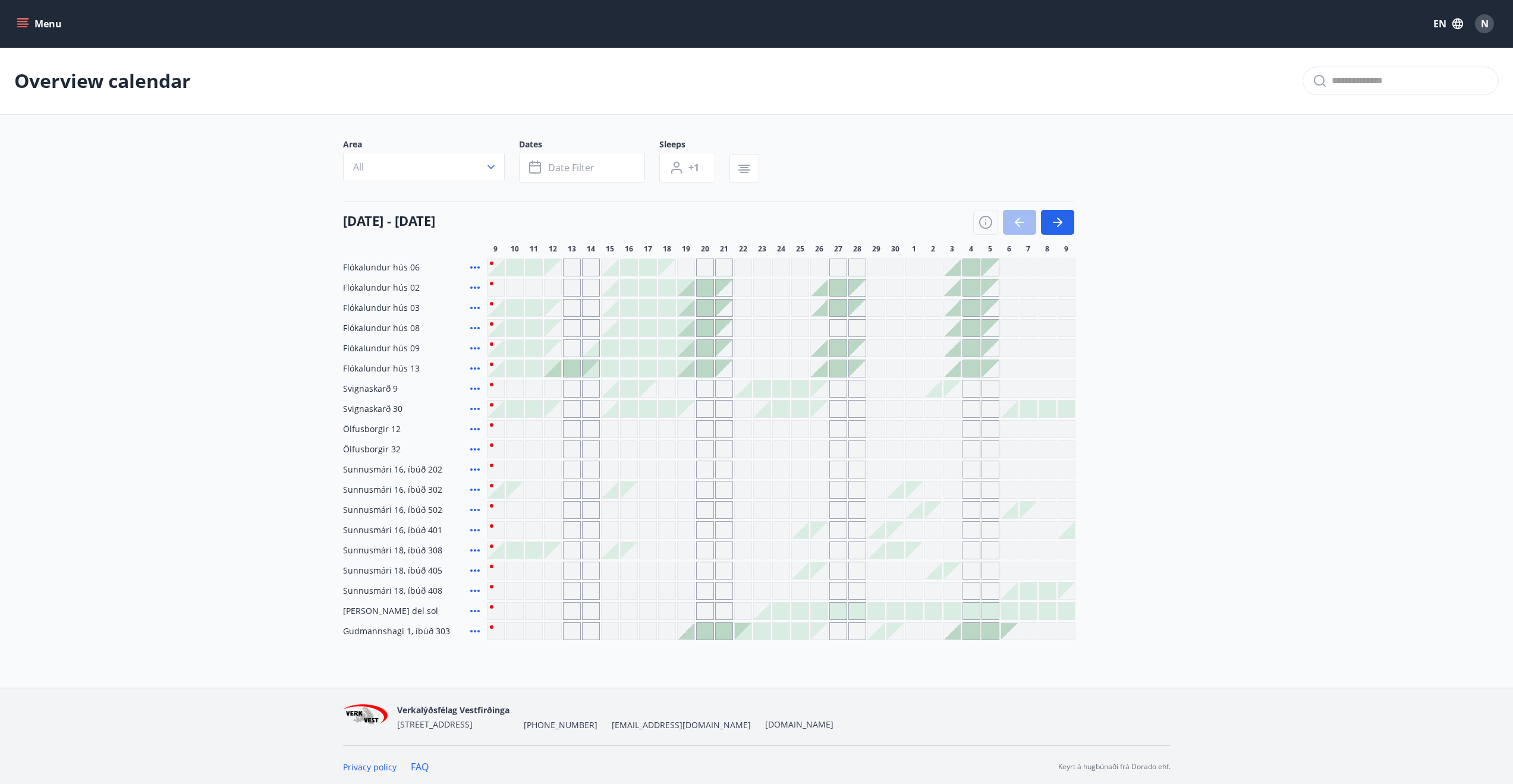
click at [46, 313] on main "Overview calendar Area All Dates Date filter Sleeps +1 09 September - 09 Octobe…" at bounding box center [756, 344] width 1513 height 593
